Goal: Task Accomplishment & Management: Complete application form

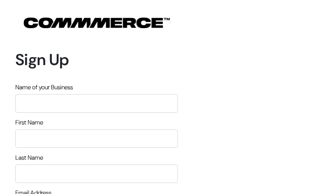
type input "XbmsgnIXVQI"
type input "VUIJaJQPYT"
type input "gYPgBWXxUKhqK"
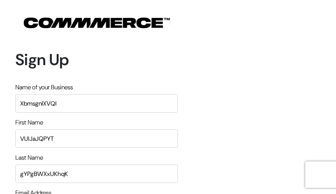
type input "[EMAIL_ADDRESS][DOMAIN_NAME]"
type input "7869298221"
type input "JRkKlNPwGStxokA"
